Goal: Communication & Community: Ask a question

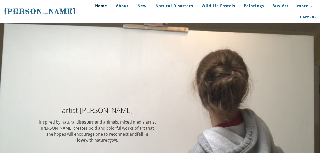
scroll to position [1736, 0]
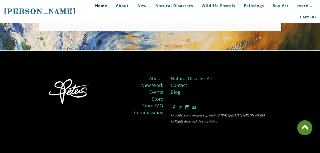
click at [171, 82] on link "Contact" at bounding box center [179, 85] width 16 height 6
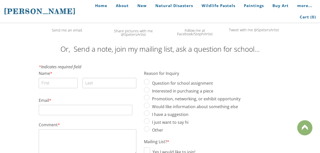
scroll to position [126, 0]
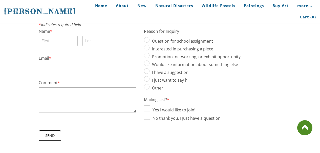
click at [95, 104] on textarea "Comment *" at bounding box center [88, 99] width 98 height 25
paste textarea "Beloved website owner, I’m [PERSON_NAME] from the [GEOGRAPHIC_DATA], and I’ve b…"
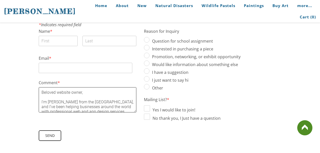
scroll to position [131, 0]
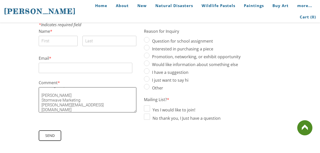
type textarea "Beloved website owner, I’m [PERSON_NAME] from the [GEOGRAPHIC_DATA], and I’ve b…"
click at [56, 40] on input "First" at bounding box center [58, 41] width 39 height 10
type input "[PERSON_NAME]"
type input "Stanford"
type input "daniel.stanford@stormwavesmarket.com"
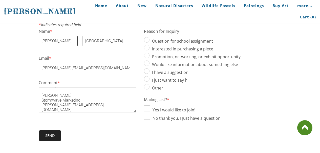
click at [58, 133] on span "Send" at bounding box center [49, 136] width 21 height 10
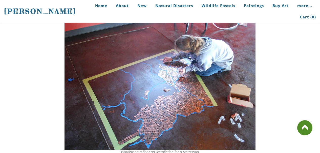
scroll to position [0, 0]
